Goal: Find specific page/section: Find specific page/section

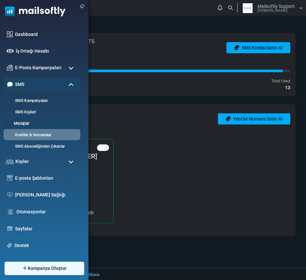
click at [25, 122] on link "Mesajlar" at bounding box center [41, 124] width 79 height 6
